Goal: Task Accomplishment & Management: Complete application form

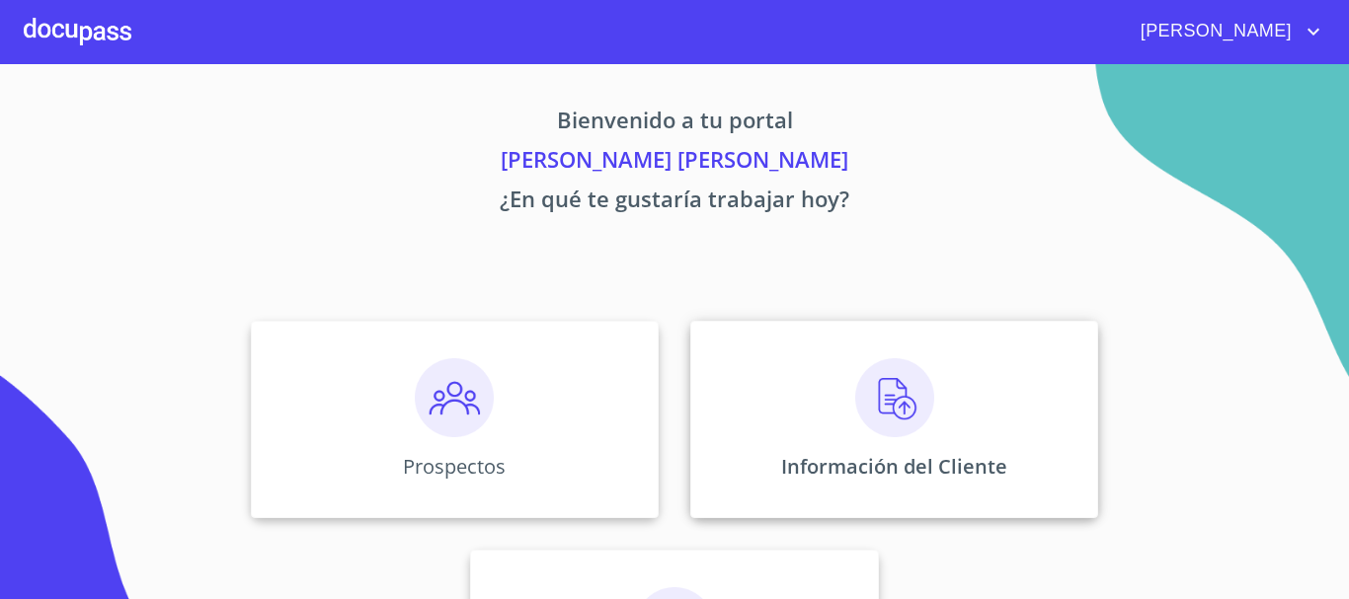
click at [832, 368] on div "Información del Cliente" at bounding box center [894, 420] width 408 height 198
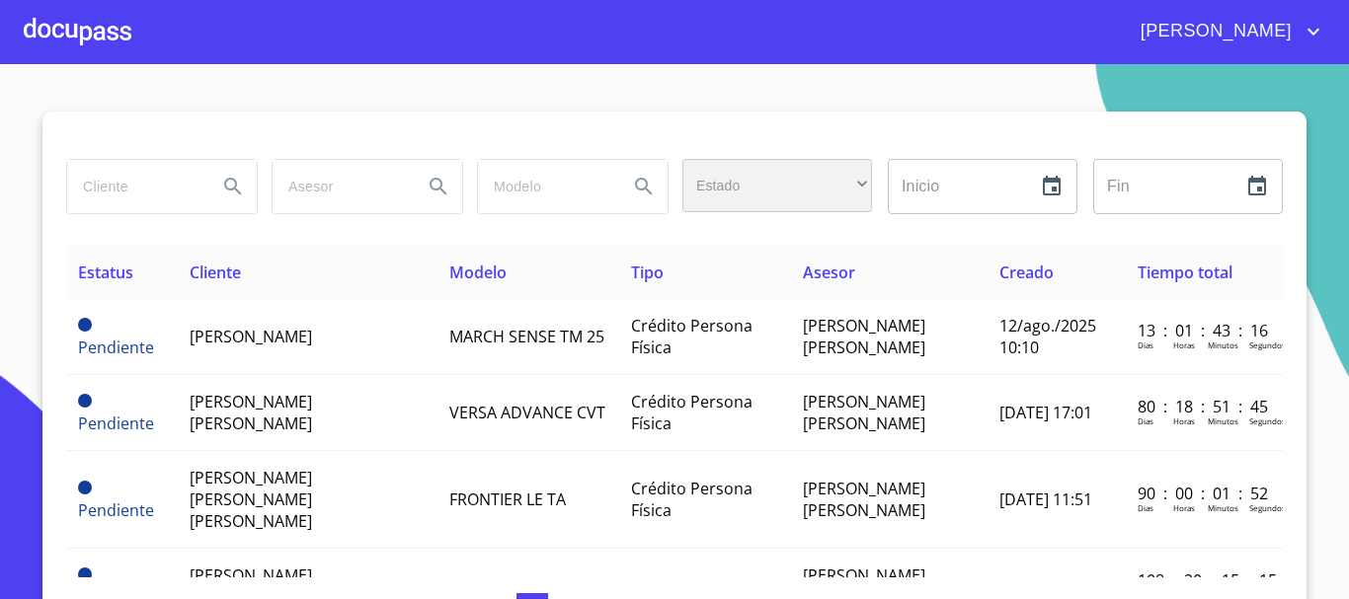
click at [710, 183] on div "​" at bounding box center [777, 185] width 190 height 53
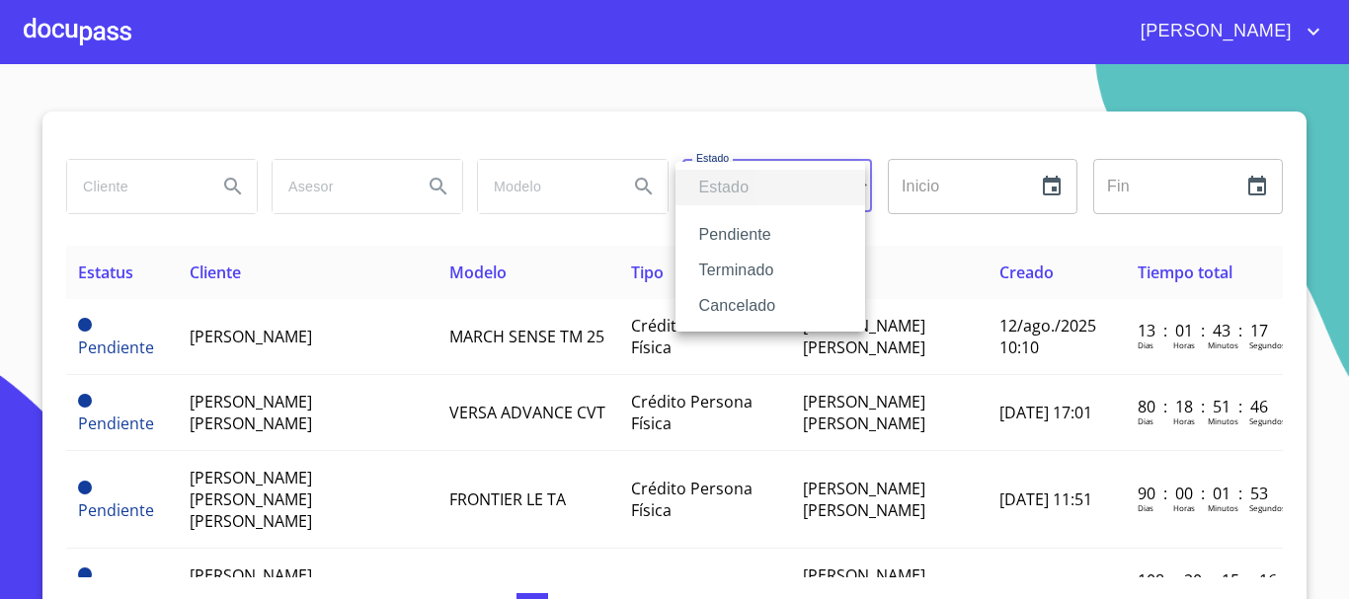
click at [737, 264] on li "Terminado" at bounding box center [771, 271] width 190 height 36
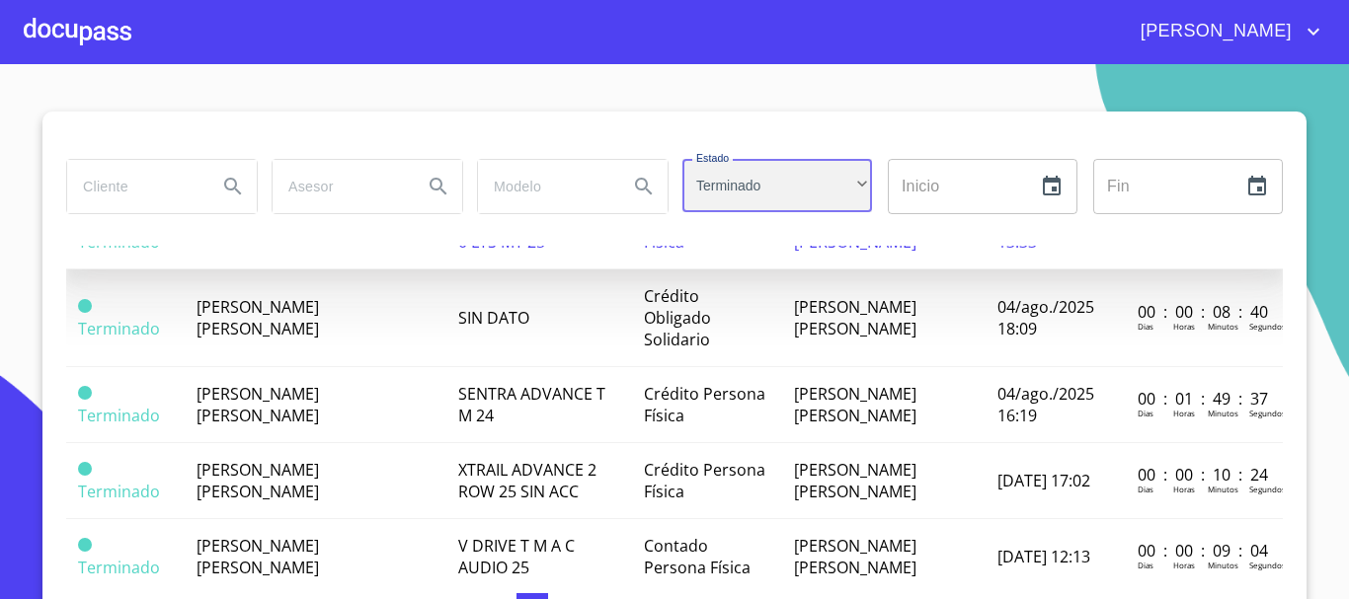
scroll to position [494, 0]
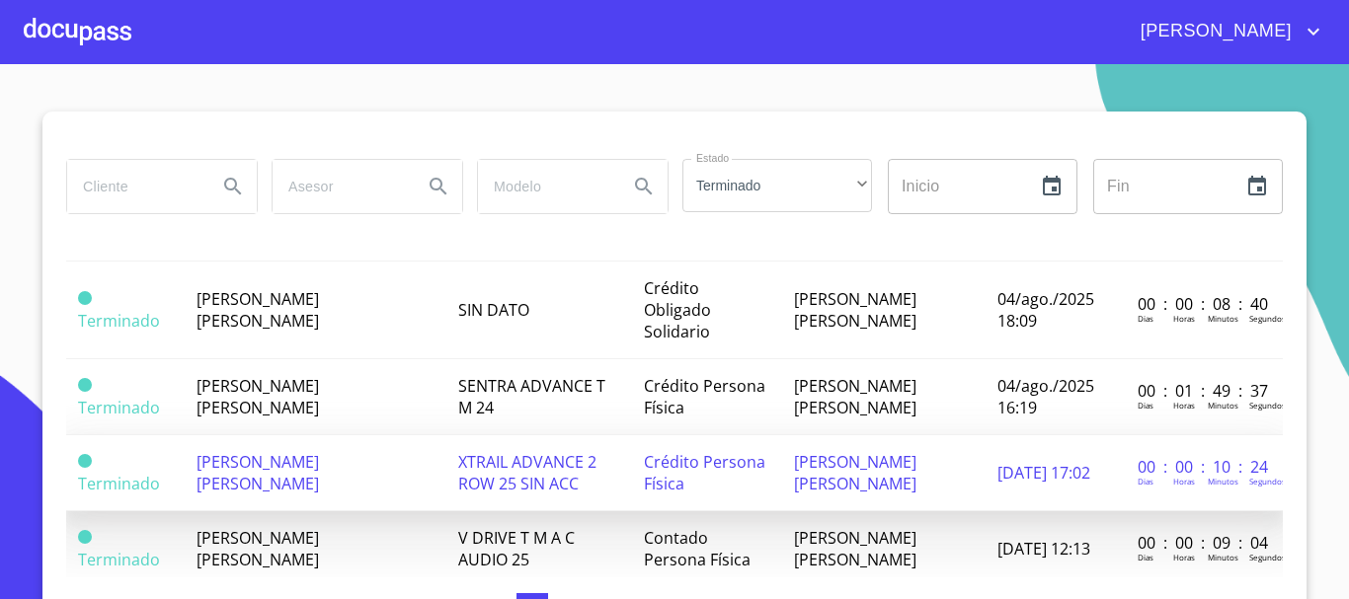
click at [399, 436] on td "[PERSON_NAME] [PERSON_NAME]" at bounding box center [315, 474] width 261 height 76
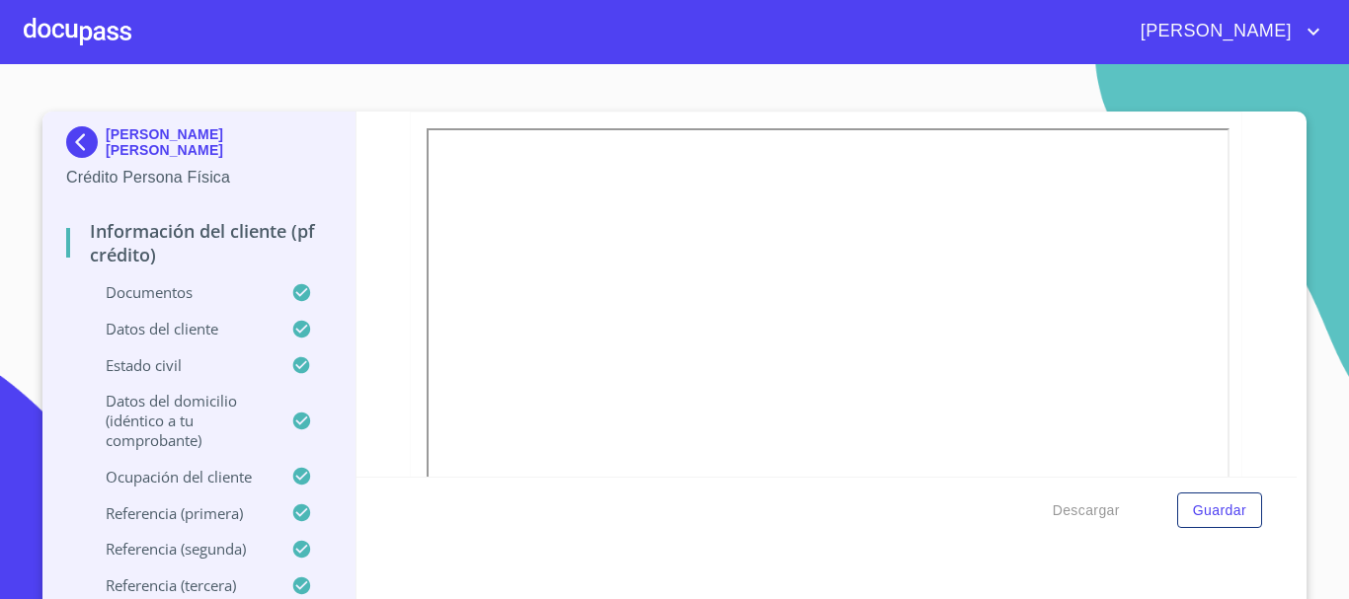
scroll to position [5432, 0]
click at [1207, 104] on button "button" at bounding box center [1220, 90] width 27 height 27
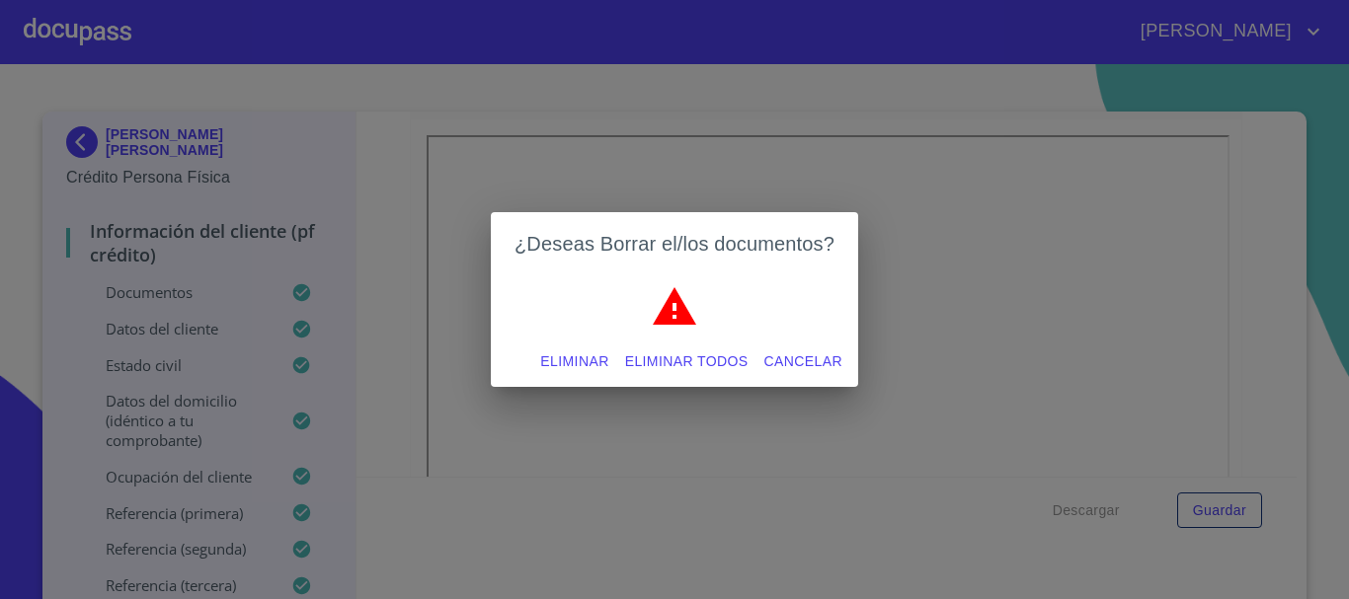
click at [587, 358] on span "Eliminar" at bounding box center [574, 362] width 68 height 25
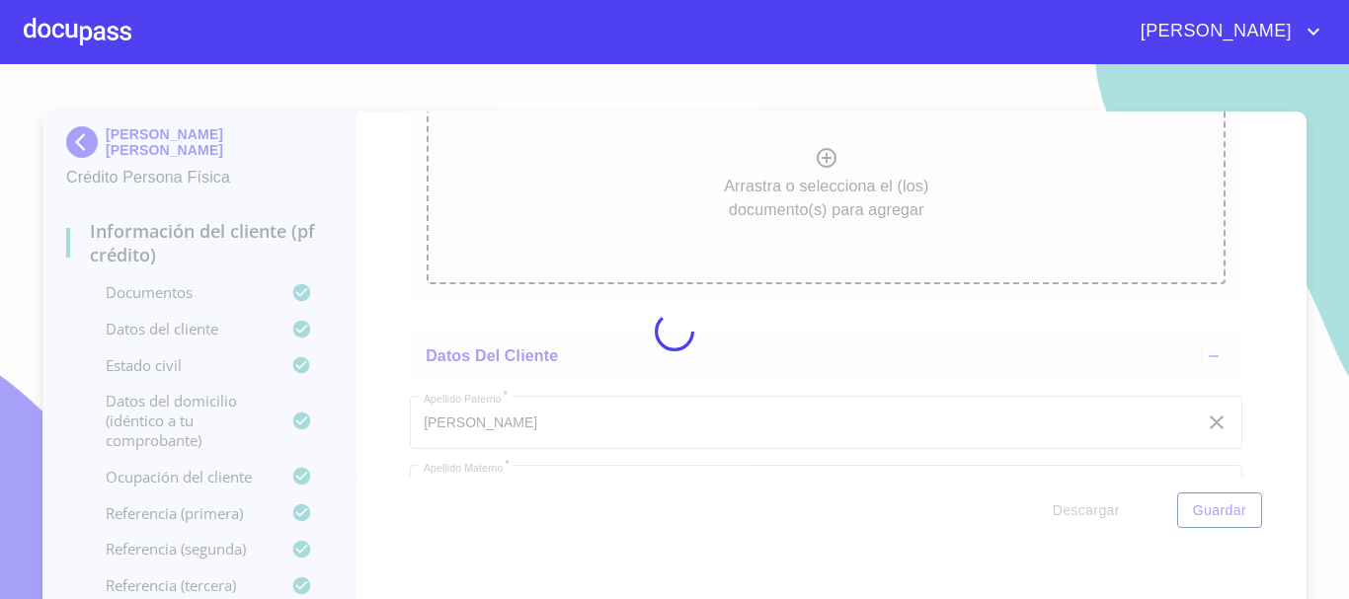
scroll to position [5421, 0]
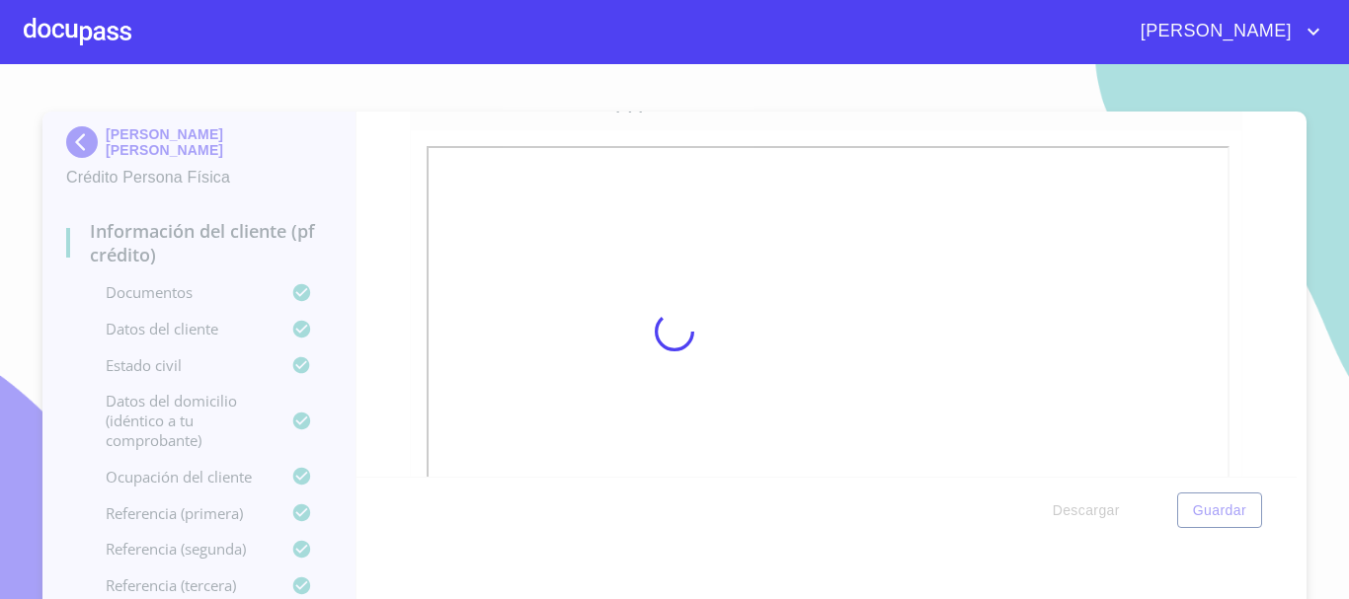
click at [1261, 332] on div at bounding box center [674, 331] width 1349 height 535
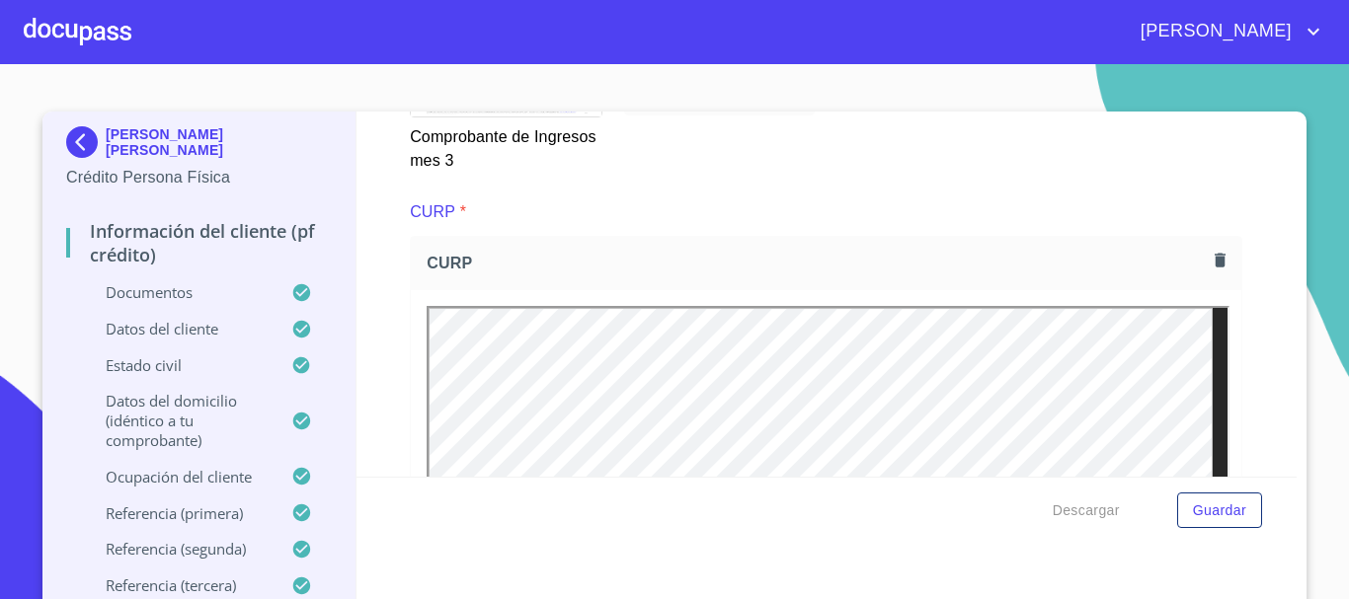
scroll to position [4433, 0]
click at [1211, 271] on icon "button" at bounding box center [1220, 261] width 19 height 19
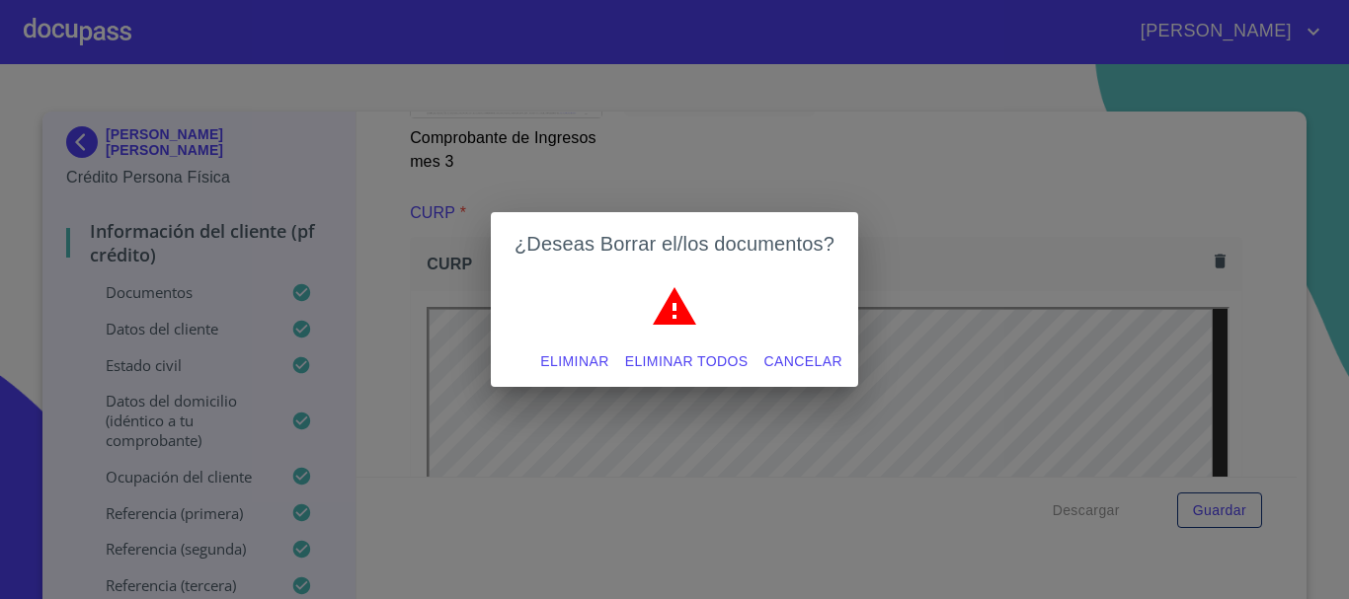
click at [582, 366] on span "Eliminar" at bounding box center [574, 362] width 68 height 25
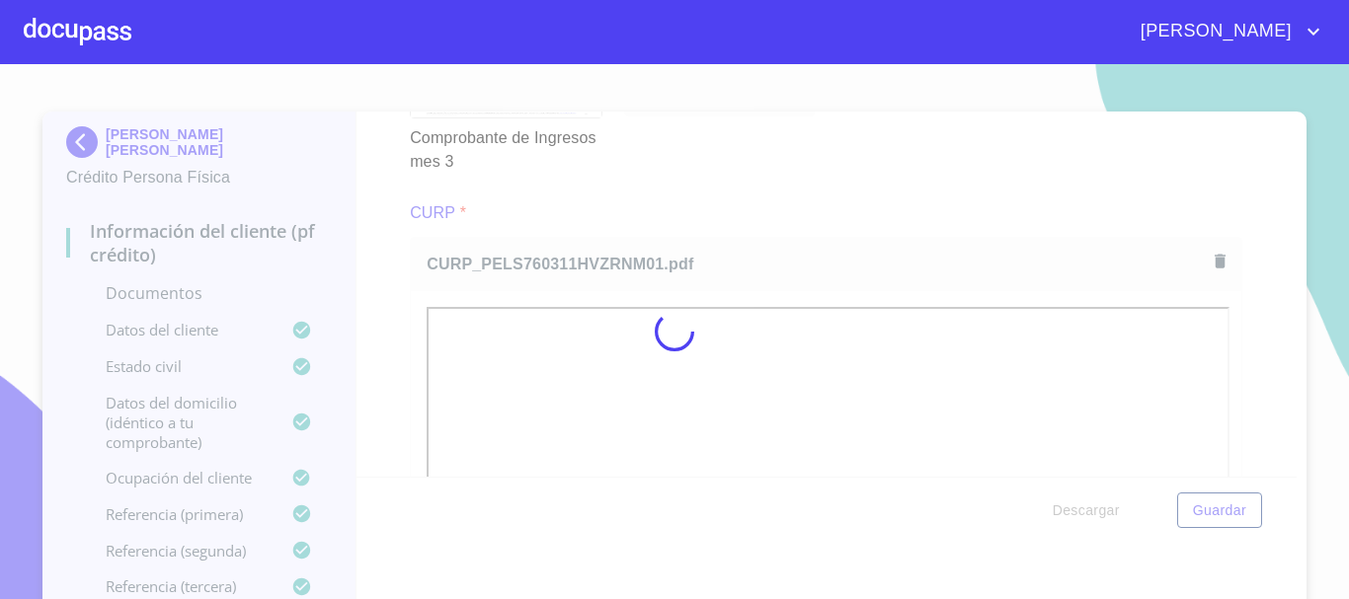
click at [684, 212] on div at bounding box center [674, 331] width 1349 height 535
